Goal: Task Accomplishment & Management: Complete application form

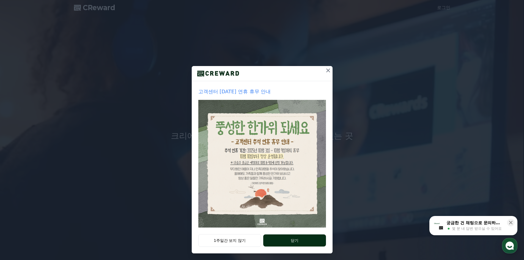
click at [296, 241] on button "닫기" at bounding box center [294, 240] width 62 height 12
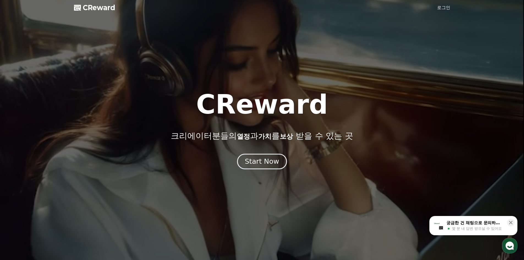
click at [261, 157] on button "Start Now" at bounding box center [262, 161] width 50 height 16
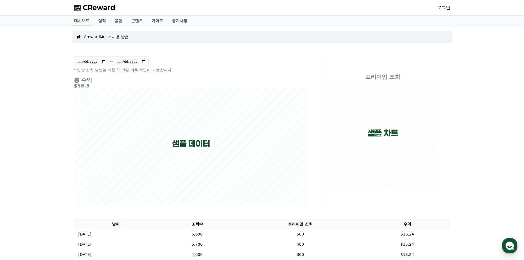
scroll to position [82, 0]
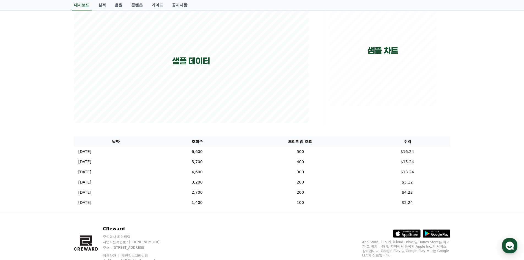
click at [489, 97] on div "**********" at bounding box center [262, 78] width 524 height 268
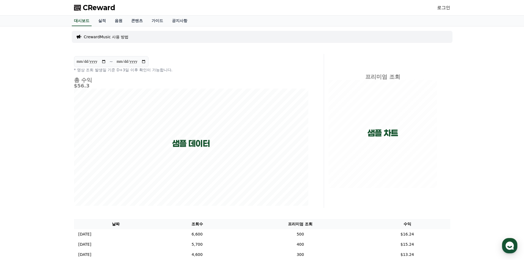
click at [444, 8] on link "로그인" at bounding box center [443, 7] width 13 height 7
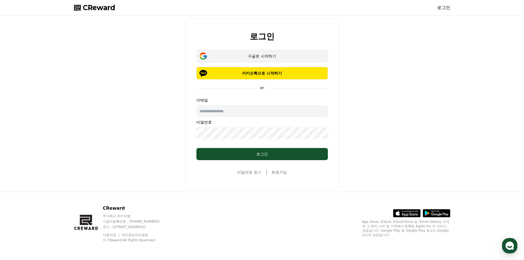
click at [241, 58] on div "구글로 시작하기" at bounding box center [261, 55] width 115 height 5
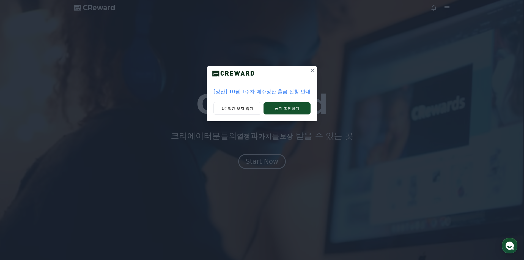
click at [310, 69] on icon at bounding box center [312, 70] width 7 height 7
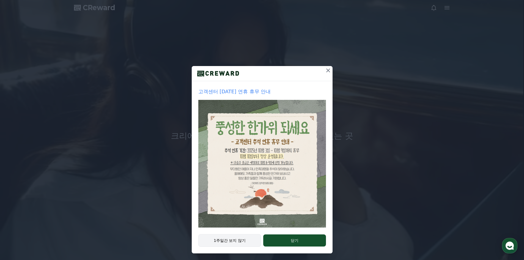
click at [234, 246] on div "1주일간 보지 않기 닫기" at bounding box center [262, 243] width 141 height 19
click at [234, 245] on button "1주일간 보지 않기" at bounding box center [229, 240] width 63 height 13
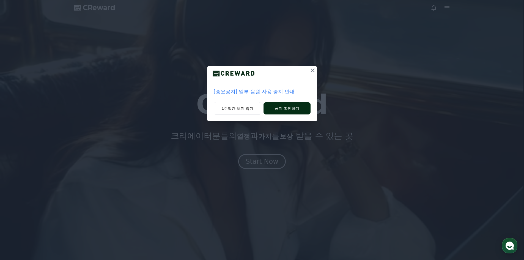
click at [279, 112] on button "공지 확인하기" at bounding box center [286, 108] width 47 height 12
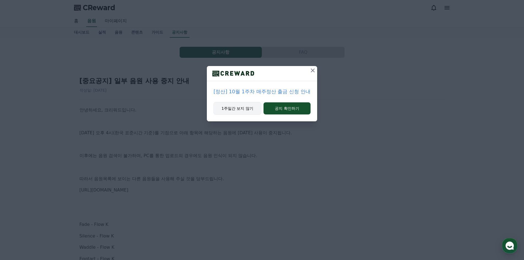
click at [244, 112] on button "1주일간 보지 않기" at bounding box center [237, 108] width 48 height 13
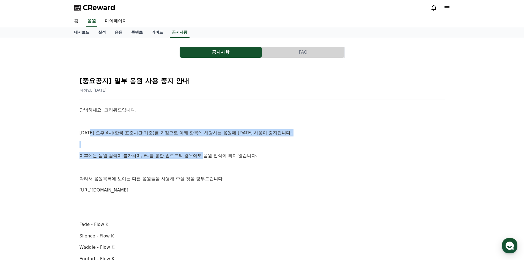
drag, startPoint x: 89, startPoint y: 132, endPoint x: 205, endPoint y: 155, distance: 118.3
click at [205, 155] on p "이후에는 음원 검색이 불가하며, PC를 통한 업로드의 경우에도 음원 인식이 되지 않습니다." at bounding box center [261, 155] width 365 height 7
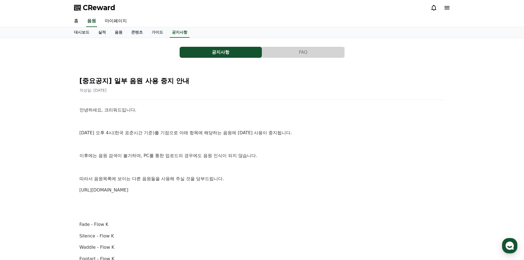
click at [106, 7] on span "CReward" at bounding box center [99, 7] width 32 height 9
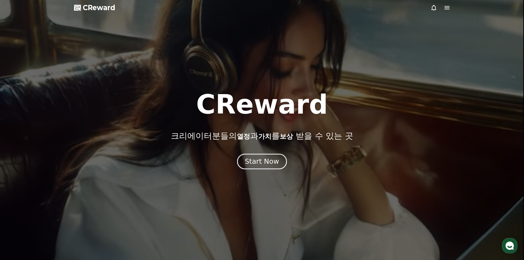
click at [270, 164] on div "Start Now" at bounding box center [262, 161] width 34 height 9
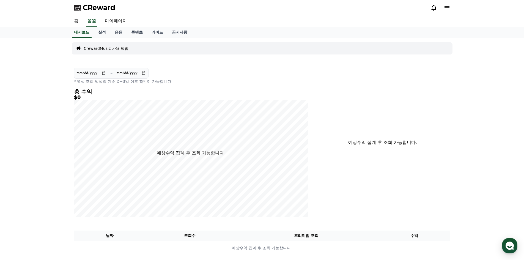
click at [474, 49] on div "**********" at bounding box center [262, 149] width 524 height 222
click at [92, 49] on p "CrewardMusic 사용 방법" at bounding box center [106, 48] width 45 height 5
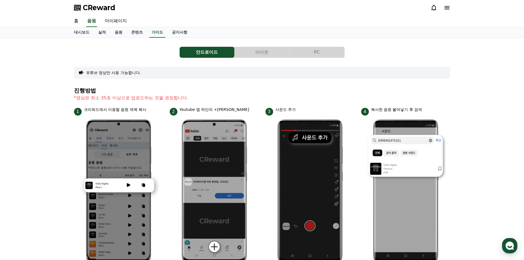
click at [247, 47] on button "아이폰" at bounding box center [262, 52] width 55 height 11
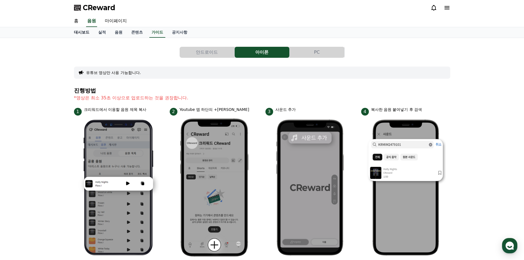
click at [81, 36] on link "대시보드" at bounding box center [82, 32] width 24 height 10
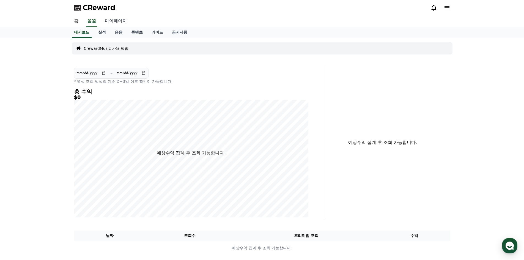
click at [128, 21] on link "마이페이지" at bounding box center [115, 21] width 31 height 12
select select "**********"
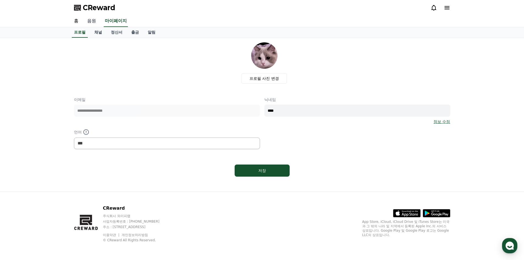
click at [89, 21] on link "음원" at bounding box center [92, 21] width 18 height 12
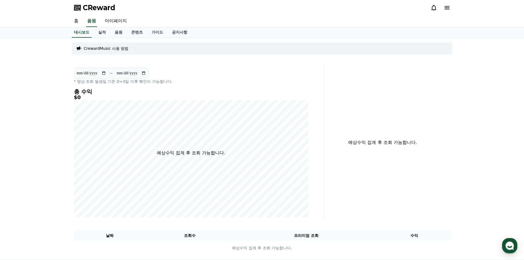
click at [80, 21] on link "홈" at bounding box center [76, 21] width 13 height 12
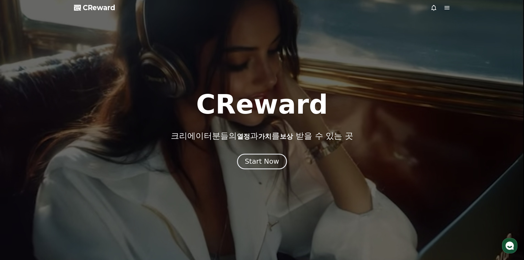
drag, startPoint x: 272, startPoint y: 176, endPoint x: 270, endPoint y: 162, distance: 13.6
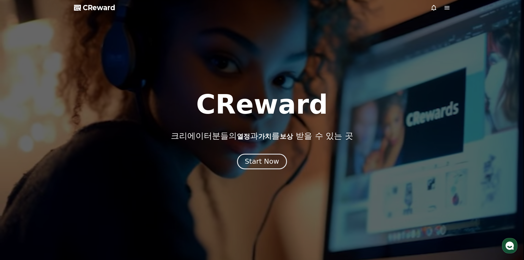
click at [272, 175] on div at bounding box center [262, 130] width 524 height 260
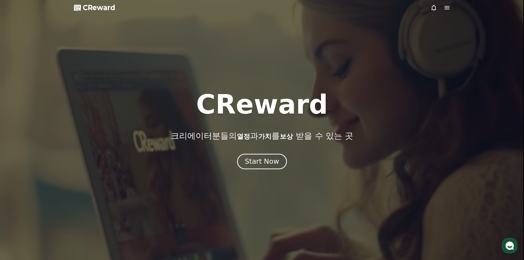
click at [269, 158] on div "Start Now" at bounding box center [262, 161] width 34 height 9
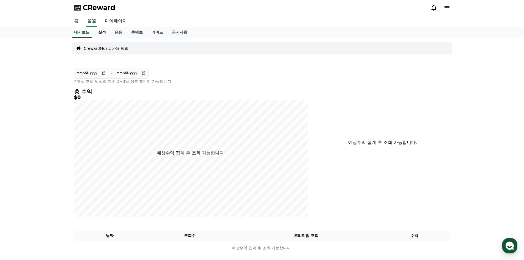
click at [101, 30] on link "실적" at bounding box center [102, 32] width 16 height 10
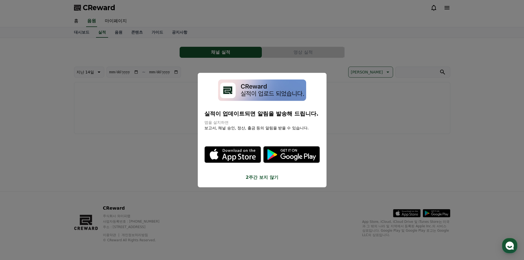
click at [275, 181] on div "실적이 업데이트되면 알림을 발송해 드립니다. 앱을 설치하면 보고서, 채널 승인, 정산, 출금 등의 알림을 받을 수 있습니다. .st0 { fi…" at bounding box center [262, 130] width 129 height 115
click at [270, 175] on button "2주간 보지 않기" at bounding box center [261, 177] width 115 height 7
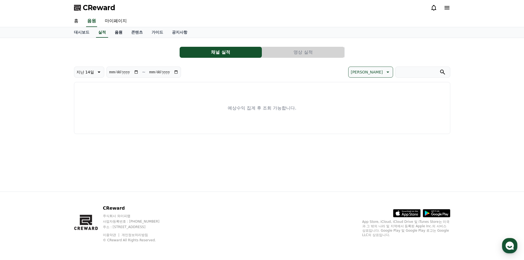
click at [123, 31] on link "음원" at bounding box center [118, 32] width 16 height 10
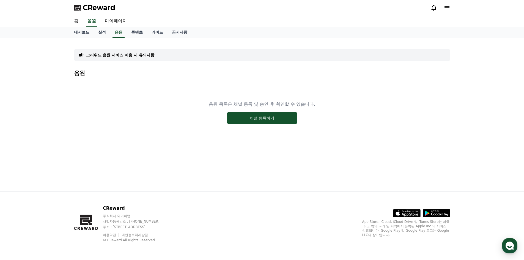
click at [261, 124] on div "음원 목록은 채널 등록 및 승인 후 확인할 수 있습니다. 채널 등록하기" at bounding box center [262, 112] width 376 height 69
click at [271, 118] on button "채널 등록하기" at bounding box center [262, 118] width 70 height 12
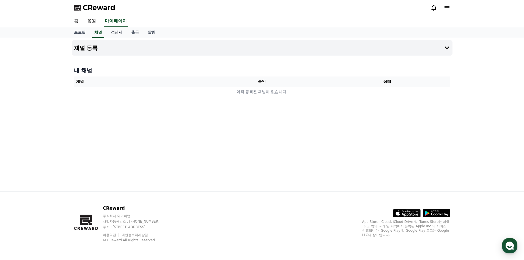
click at [107, 31] on link "정산서" at bounding box center [116, 32] width 20 height 10
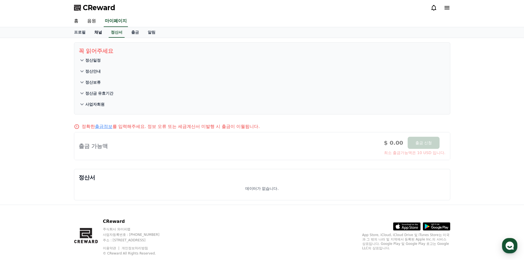
click at [97, 31] on link "채널" at bounding box center [98, 32] width 16 height 10
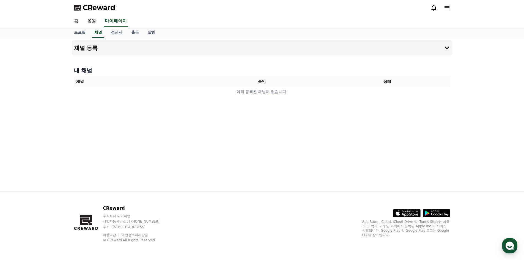
click at [230, 81] on th "승인" at bounding box center [261, 81] width 125 height 10
click at [121, 35] on link "정산서" at bounding box center [116, 32] width 20 height 10
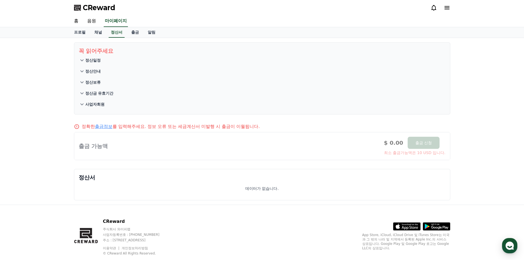
click at [95, 38] on div "꼭 읽어주세요 정산일정 정산안내 정산보류 정산금 유효기간 사업자회원 정확한 출금정보 를 입력해주세요. 정보 오류 또는 세금계산서 미발행 시 출…" at bounding box center [262, 121] width 385 height 167
drag, startPoint x: 96, startPoint y: 38, endPoint x: 99, endPoint y: 36, distance: 2.8
click at [96, 38] on div "프로필 채널 정산서 출금 알림" at bounding box center [262, 32] width 524 height 11
click at [100, 35] on link "채널" at bounding box center [98, 32] width 16 height 10
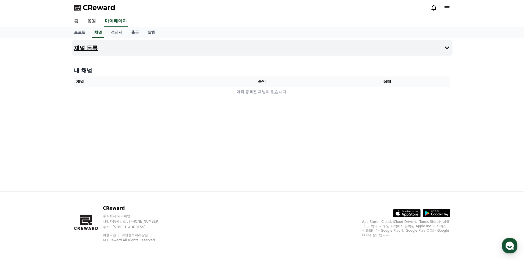
click at [98, 52] on button "채널 등록" at bounding box center [262, 47] width 381 height 15
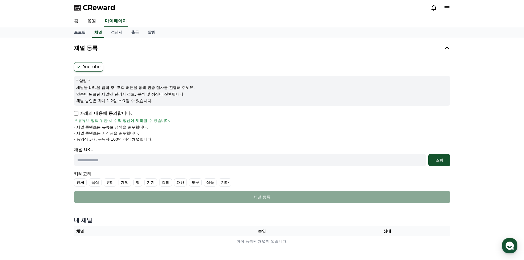
click at [395, 166] on input "text" at bounding box center [250, 160] width 352 height 12
click at [110, 162] on input "text" at bounding box center [250, 160] width 352 height 12
paste input "**********"
type input "**********"
click at [435, 160] on div "조회" at bounding box center [439, 159] width 18 height 5
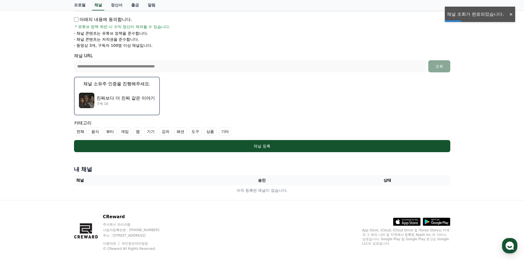
scroll to position [102, 0]
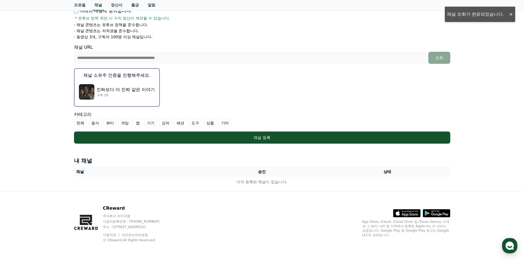
click at [140, 75] on p "채널 소유주 인증을 진행해주세요." at bounding box center [116, 75] width 67 height 7
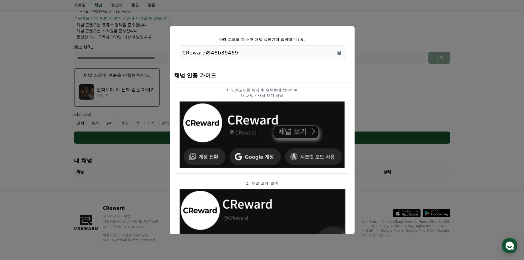
scroll to position [27, 0]
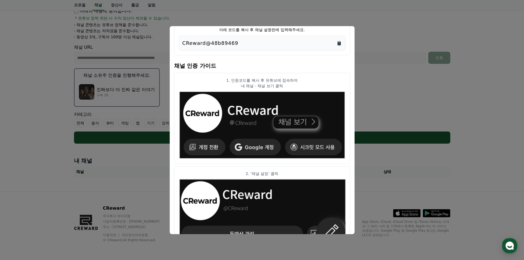
click at [338, 45] on icon "Copy to clipboard" at bounding box center [338, 43] width 3 height 4
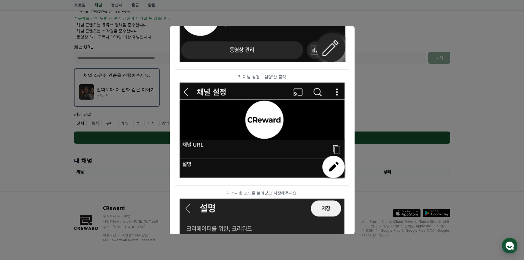
scroll to position [267, 0]
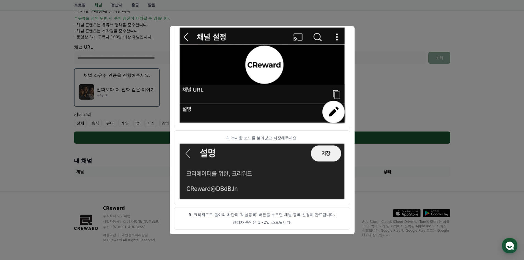
drag, startPoint x: 518, startPoint y: 105, endPoint x: 494, endPoint y: 103, distance: 24.3
click at [518, 105] on button "close modal" at bounding box center [262, 130] width 524 height 260
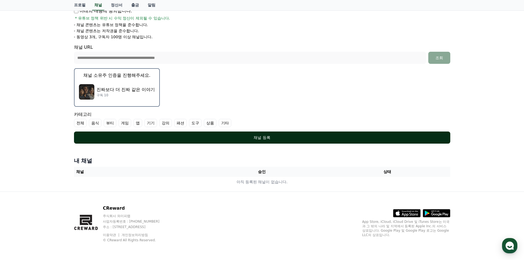
click at [245, 137] on div "채널 등록" at bounding box center [262, 137] width 354 height 5
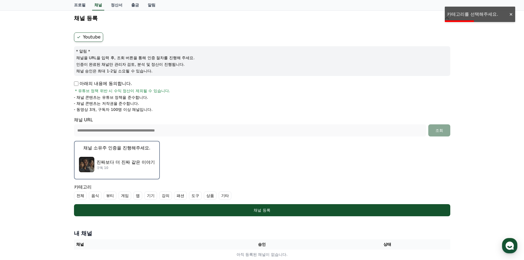
scroll to position [20, 0]
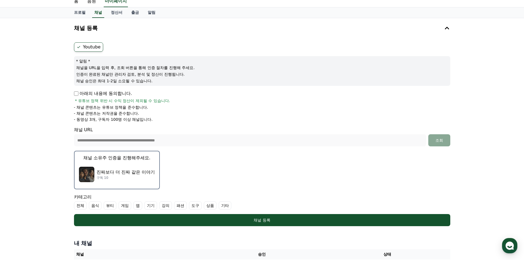
click at [228, 208] on label "기타" at bounding box center [225, 205] width 13 height 8
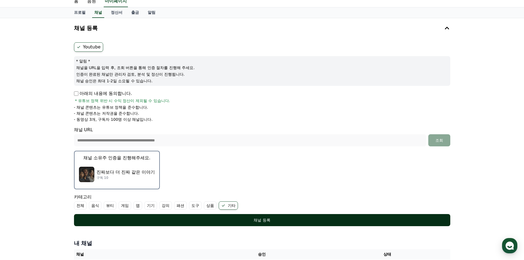
click at [233, 218] on div "채널 등록" at bounding box center [262, 219] width 354 height 5
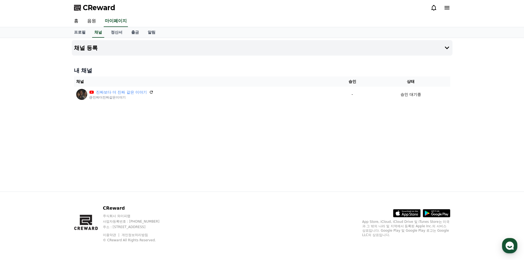
click at [27, 111] on div "채널 등록 내 채널 채널 승인 상태 진짜보다 더 진짜 같은 이야기 @진짜더진짜같은이야기 - 승인 대기중" at bounding box center [262, 114] width 524 height 153
click at [85, 46] on h4 "채널 등록" at bounding box center [86, 48] width 24 height 6
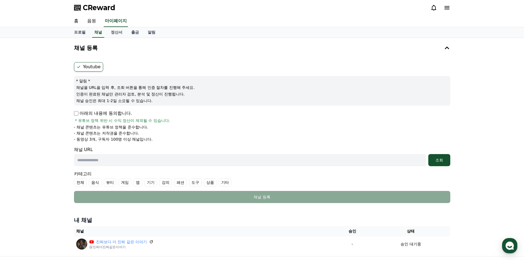
click at [112, 161] on input "text" at bounding box center [250, 160] width 352 height 12
paste input "**********"
type input "**********"
click at [448, 163] on button "조회" at bounding box center [439, 160] width 22 height 12
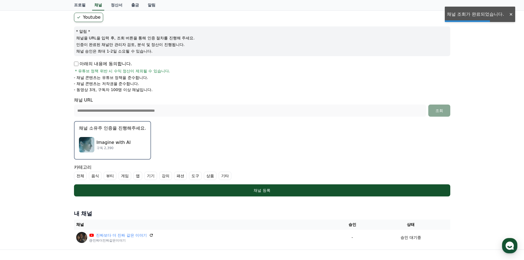
scroll to position [55, 0]
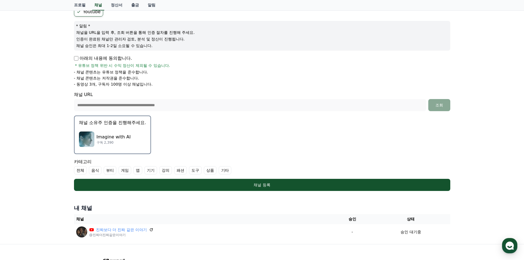
click at [227, 172] on label "기타" at bounding box center [225, 170] width 13 height 8
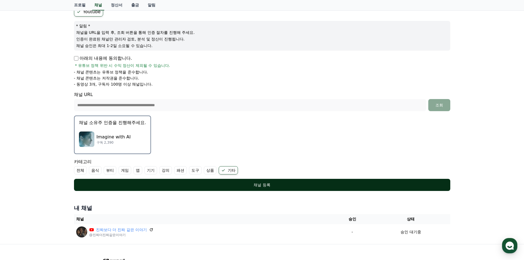
click at [227, 184] on div "채널 등록" at bounding box center [262, 184] width 354 height 5
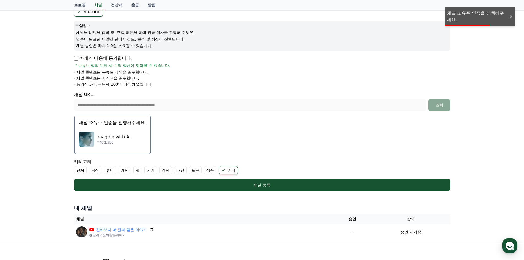
click at [142, 146] on div "Imagine with AI 구독 2,390" at bounding box center [112, 139] width 67 height 22
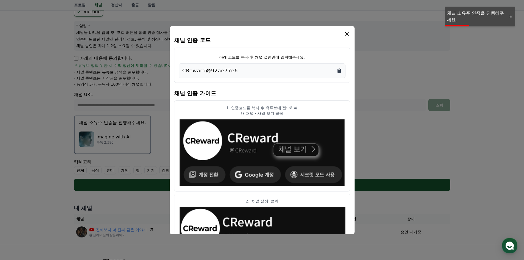
click at [341, 71] on icon "Copy to clipboard" at bounding box center [338, 70] width 5 height 5
click at [348, 33] on icon "modal" at bounding box center [346, 34] width 7 height 7
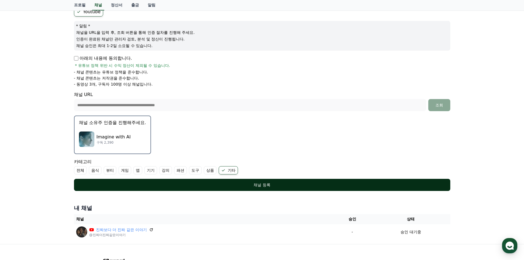
click at [262, 182] on div "채널 등록" at bounding box center [262, 184] width 354 height 5
